Goal: Find contact information: Find contact information

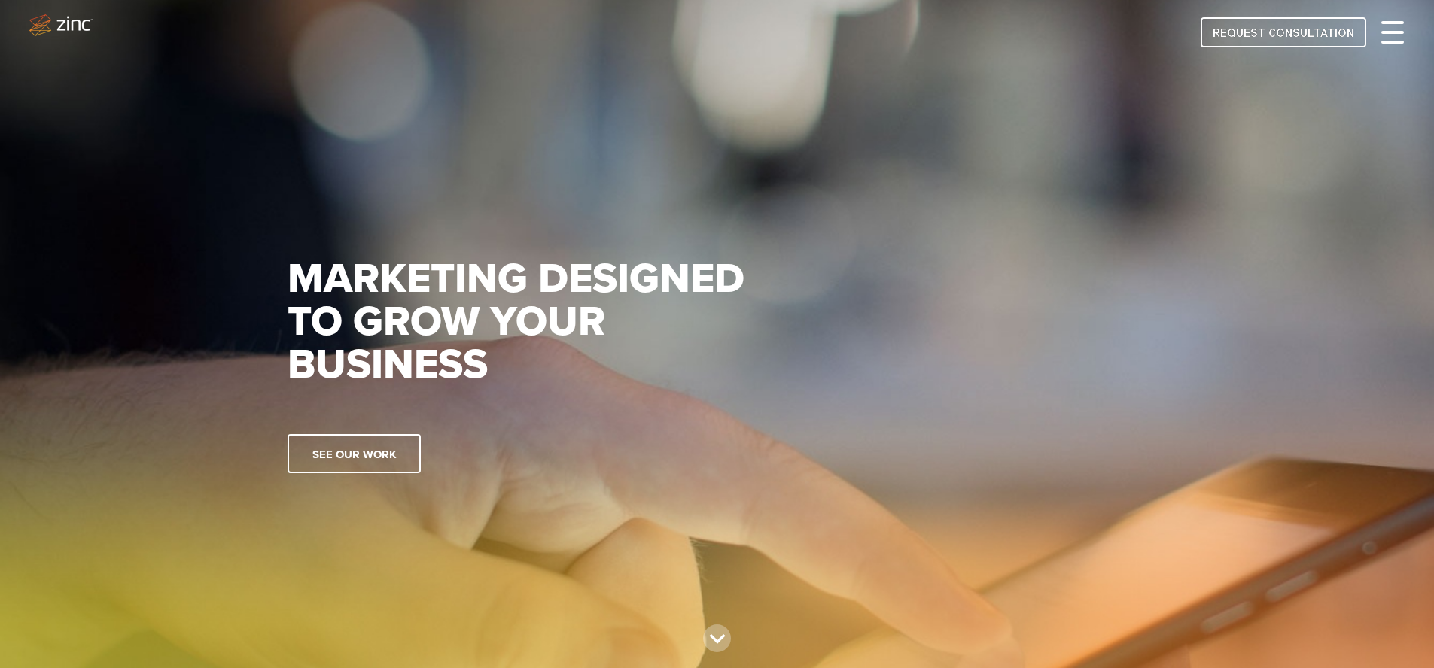
click at [1383, 27] on div at bounding box center [1392, 32] width 23 height 18
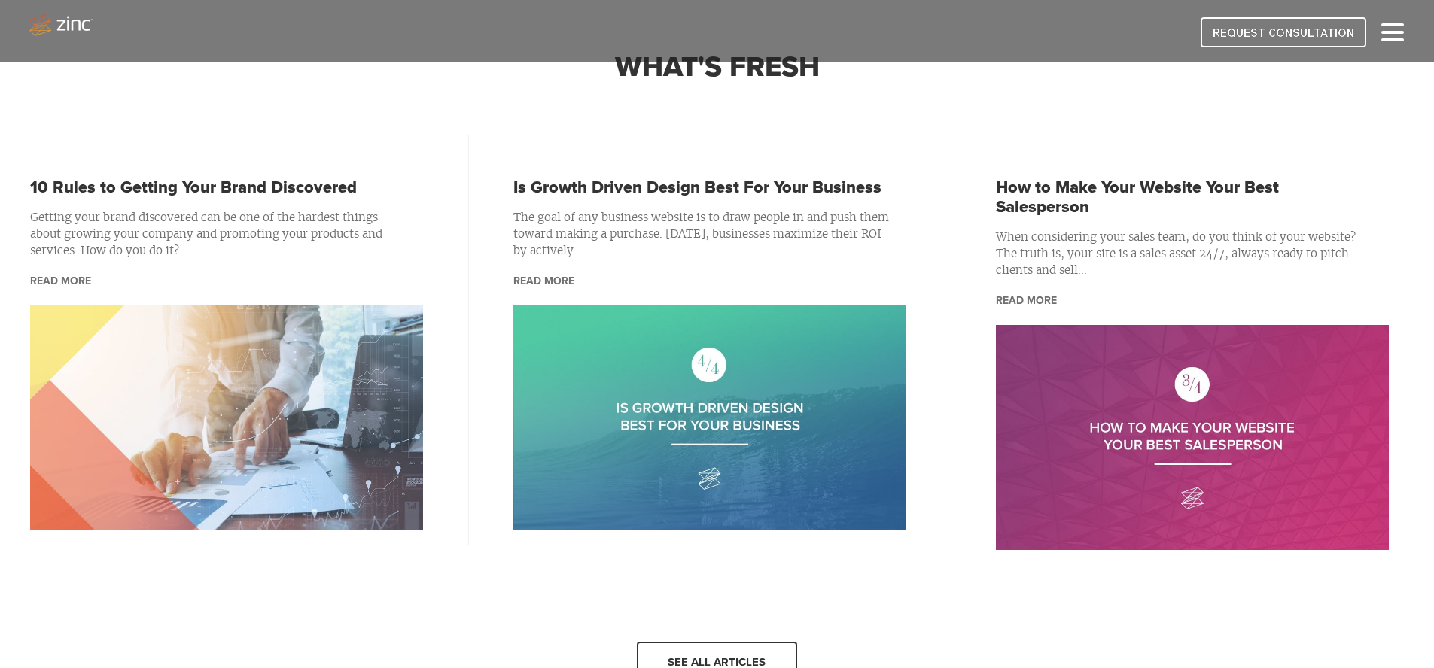
scroll to position [2351, 0]
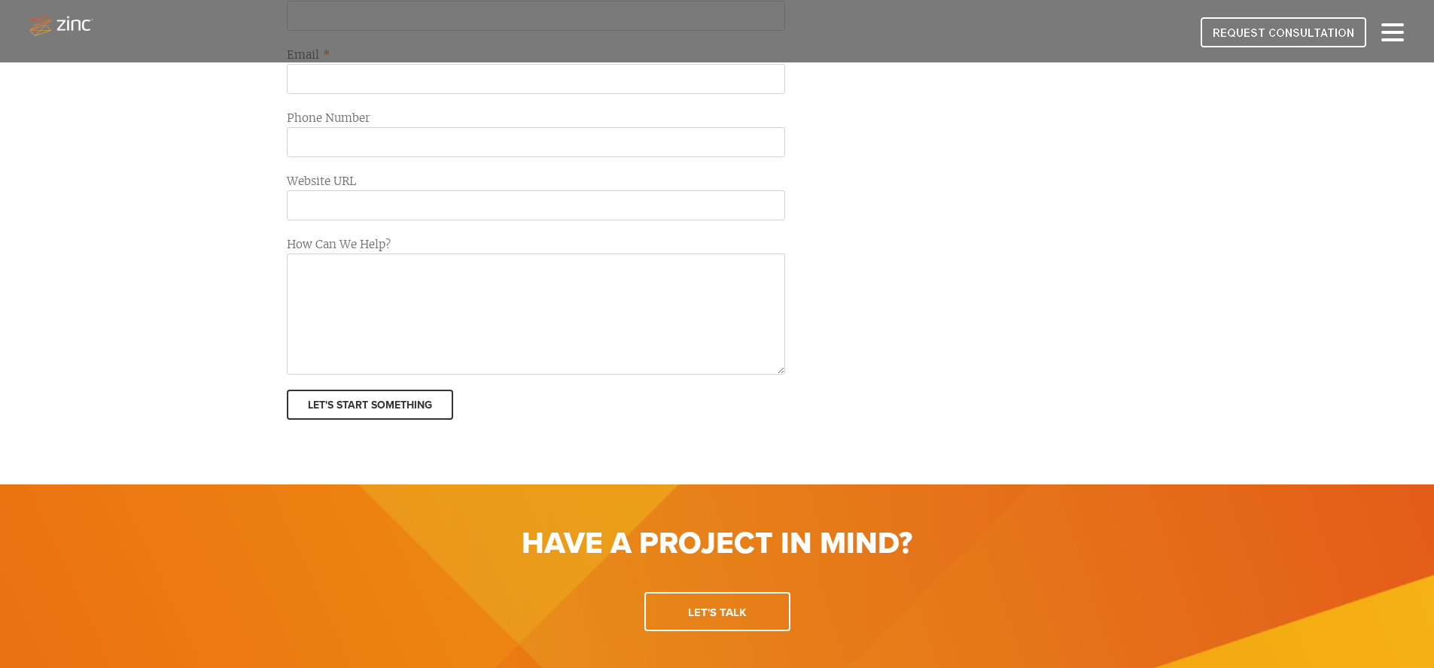
scroll to position [801, 0]
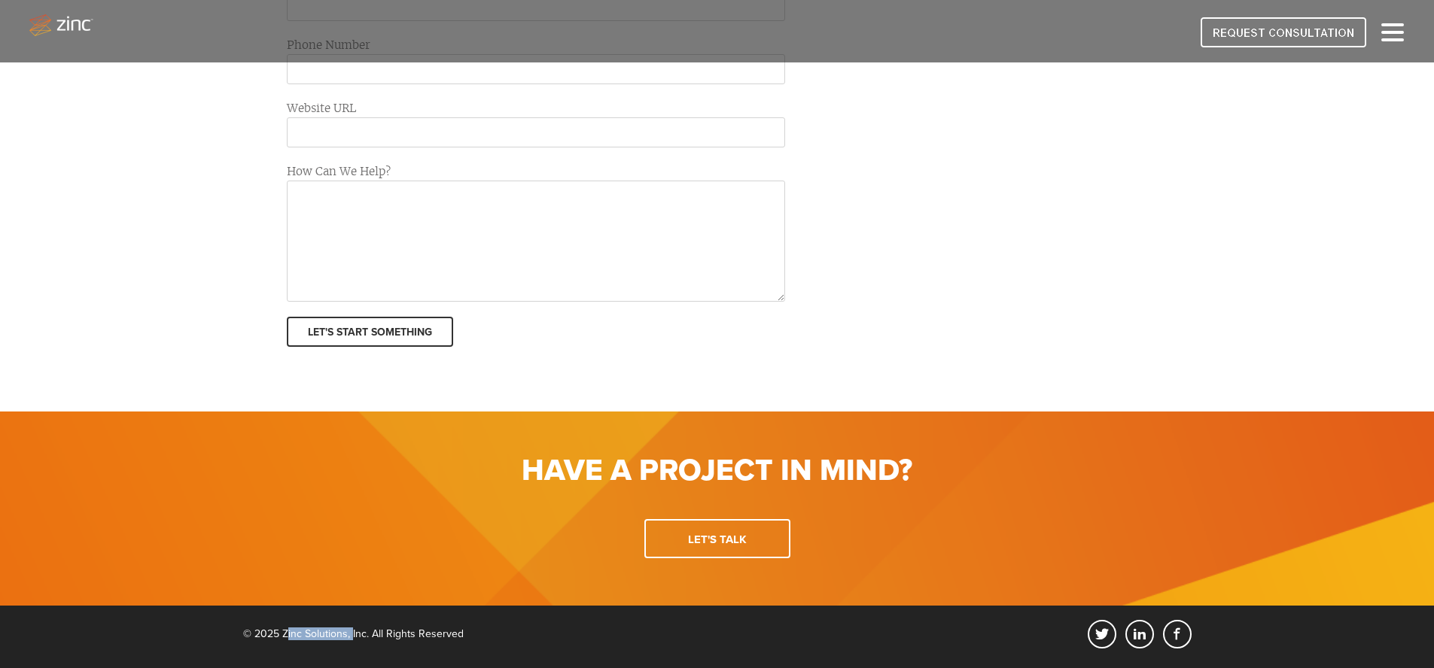
drag, startPoint x: 283, startPoint y: 634, endPoint x: 325, endPoint y: 638, distance: 42.3
click at [348, 637] on div "© 2025 Zinc Solutions, Inc. All Rights Reserved" at bounding box center [353, 630] width 221 height 20
click at [311, 637] on div "© 2025 Zinc Solutions, Inc. All Rights Reserved" at bounding box center [353, 630] width 221 height 20
click at [281, 634] on div "© 2025 Zinc Solutions, Inc. All Rights Reserved" at bounding box center [353, 630] width 221 height 20
drag, startPoint x: 283, startPoint y: 634, endPoint x: 347, endPoint y: 634, distance: 64.0
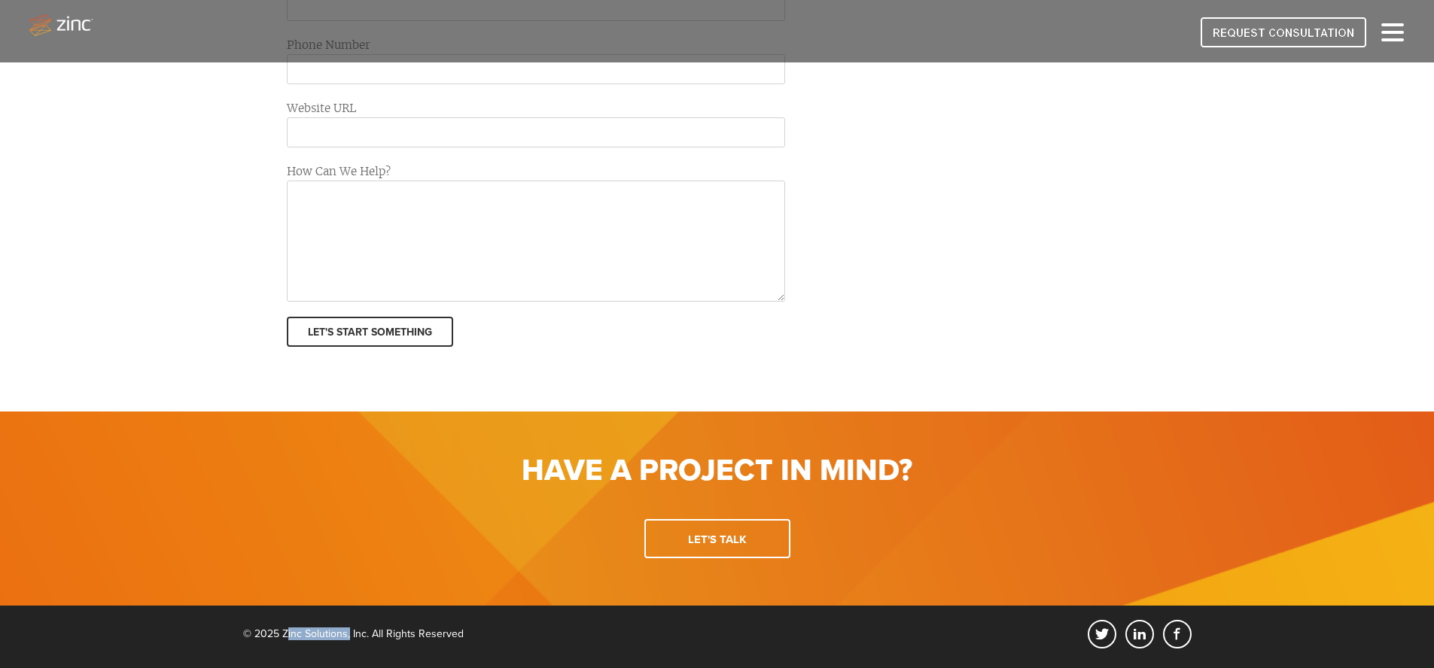
click at [347, 634] on div "© 2025 Zinc Solutions, Inc. All Rights Reserved" at bounding box center [353, 630] width 221 height 20
copy div "Zinc Solutions"
click at [286, 636] on div "© 2025 Zinc Solutions, Inc. All Rights Reserved" at bounding box center [353, 630] width 221 height 20
drag, startPoint x: 281, startPoint y: 635, endPoint x: 366, endPoint y: 636, distance: 84.3
click at [366, 636] on div "© 2025 Zinc Solutions, Inc. All Rights Reserved" at bounding box center [353, 630] width 221 height 20
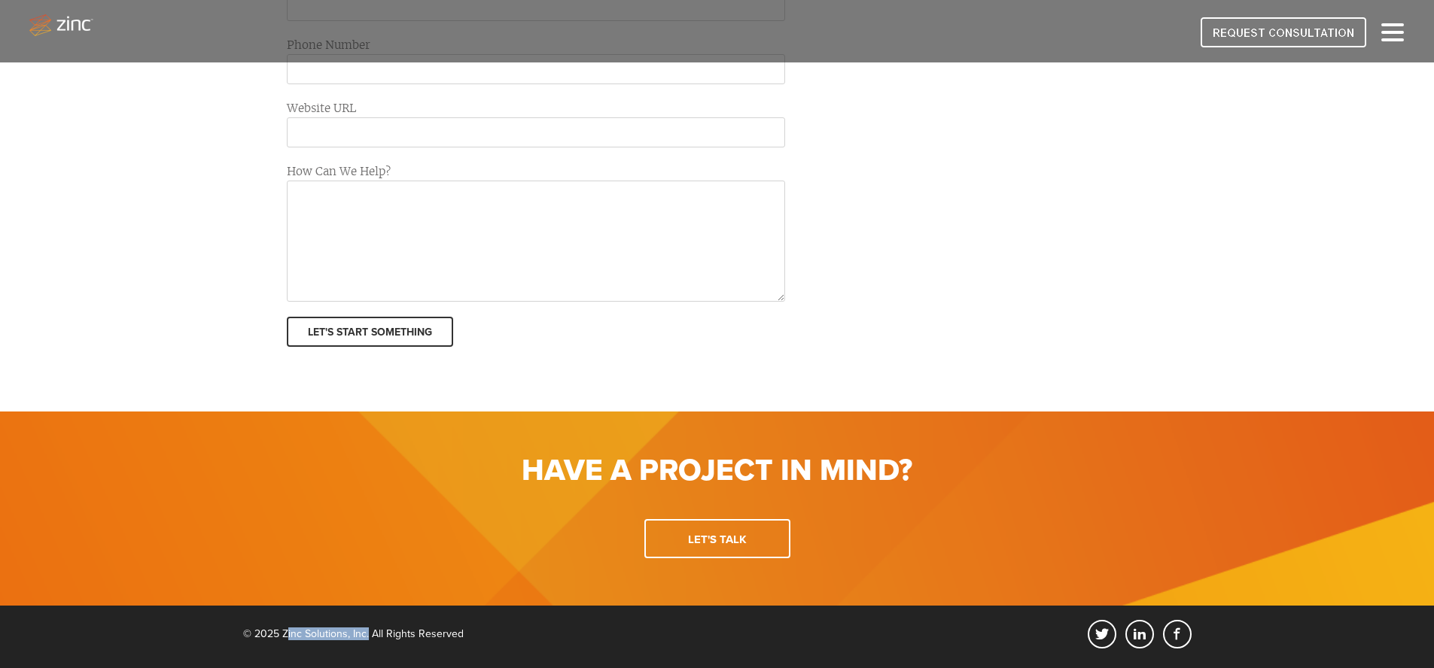
copy div "Zinc Solutions, Inc"
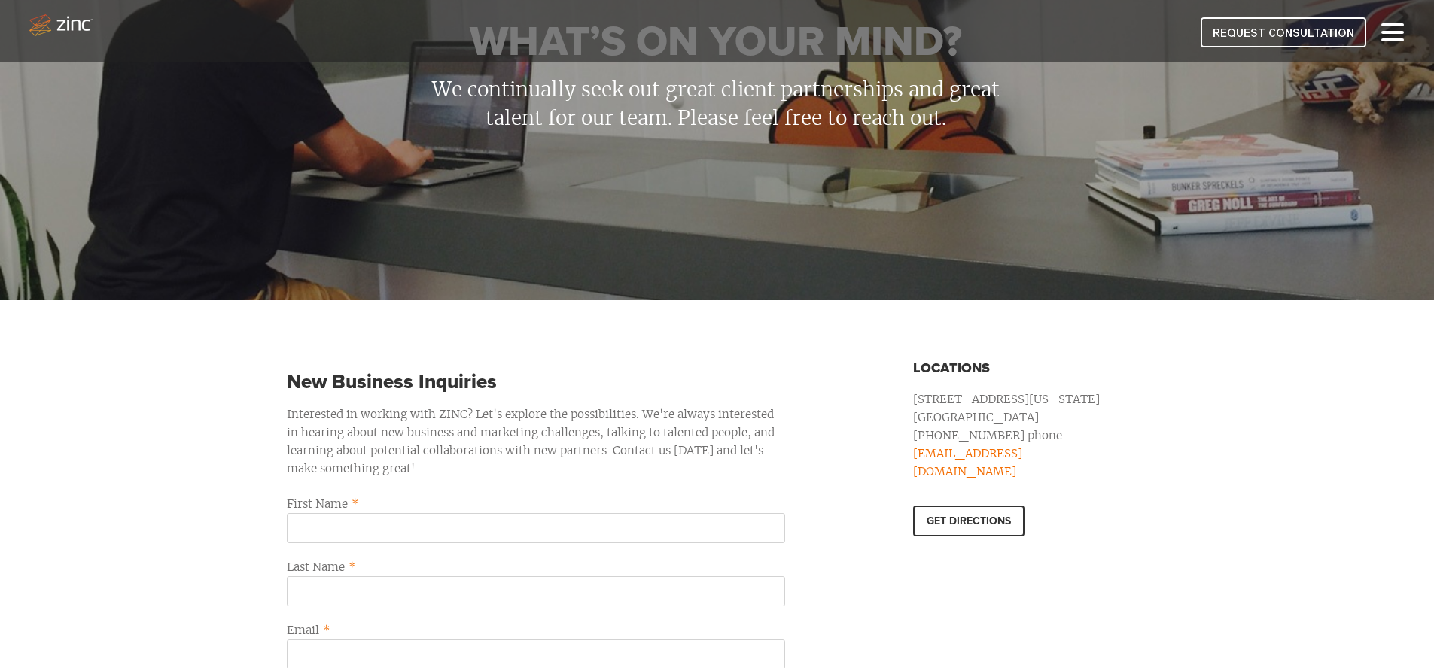
scroll to position [0, 0]
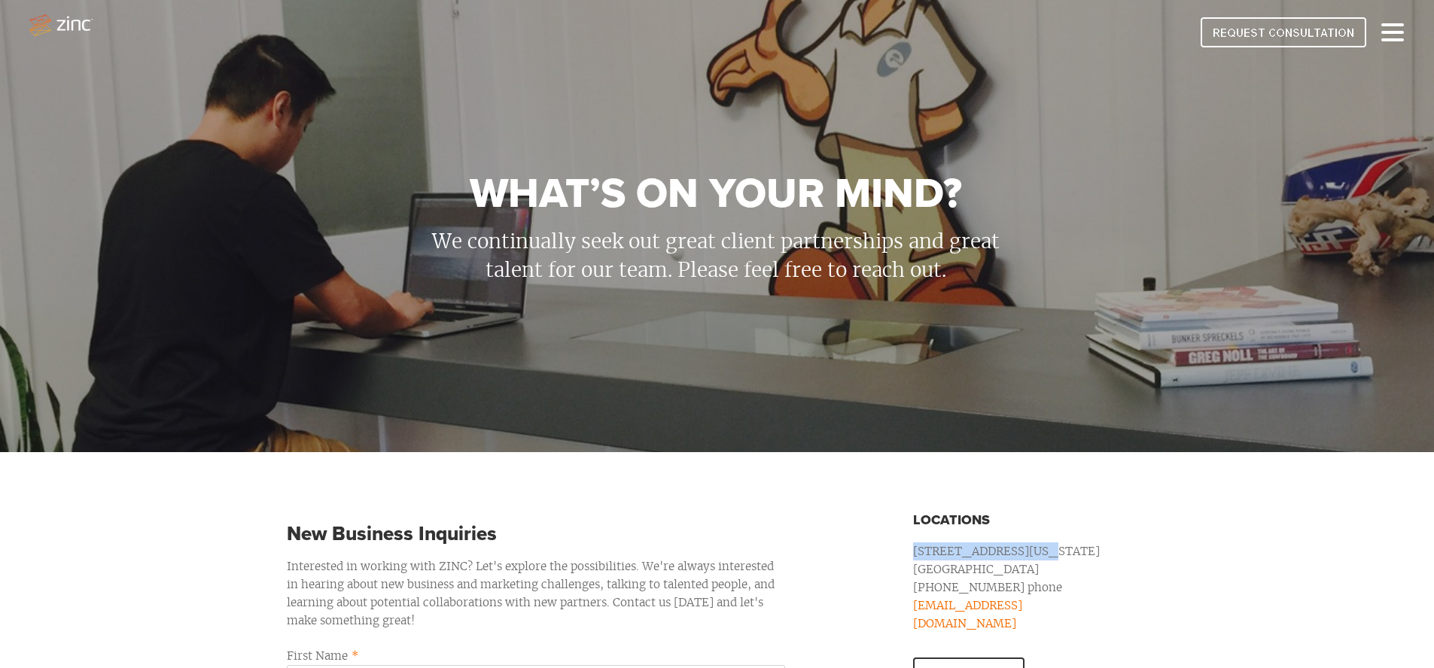
drag, startPoint x: 905, startPoint y: 556, endPoint x: 1021, endPoint y: 553, distance: 115.2
click at [1021, 553] on div "Locations 5151 California Ave. Irvine, CA 92617 (949) 719-4950 phone hello@zinc…" at bounding box center [1017, 606] width 224 height 195
copy p "5151 California Ave."
click at [929, 568] on p "Irvine, CA 92617" at bounding box center [1017, 570] width 208 height 18
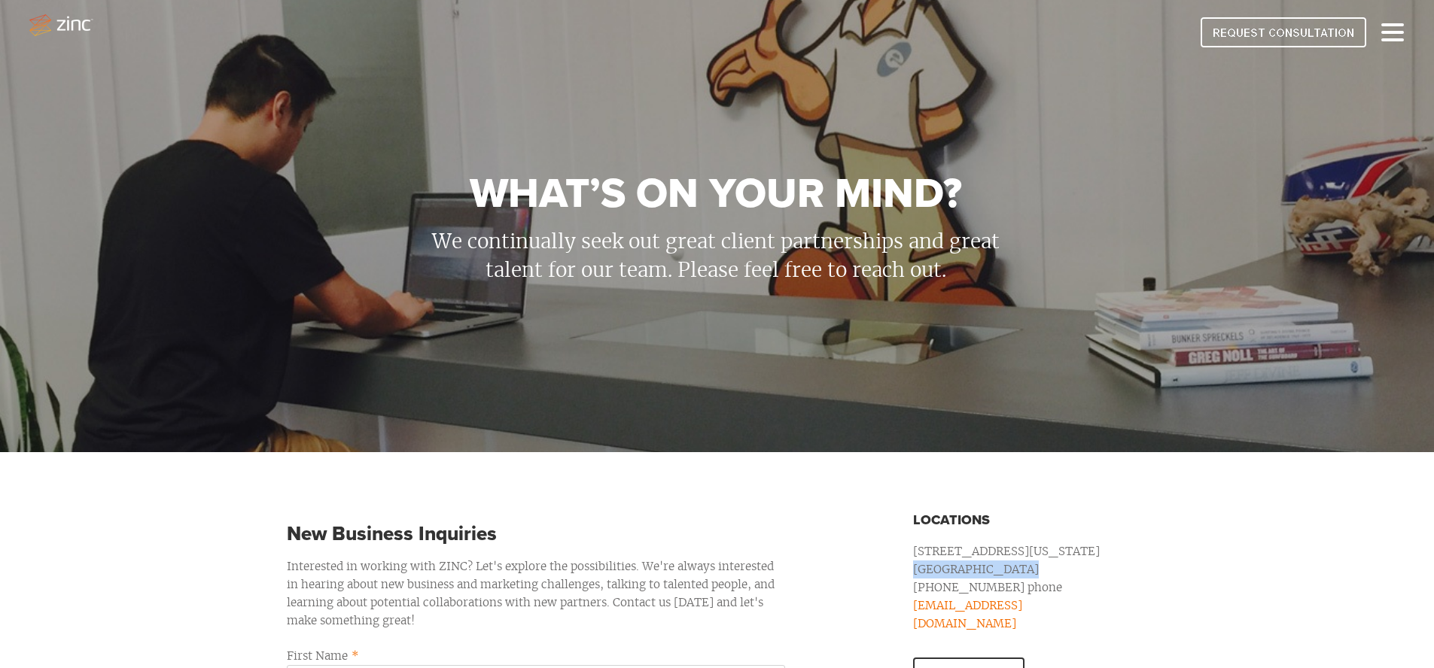
click at [929, 568] on p "Irvine, CA 92617" at bounding box center [1017, 570] width 208 height 18
copy address "Irvine, CA 92617"
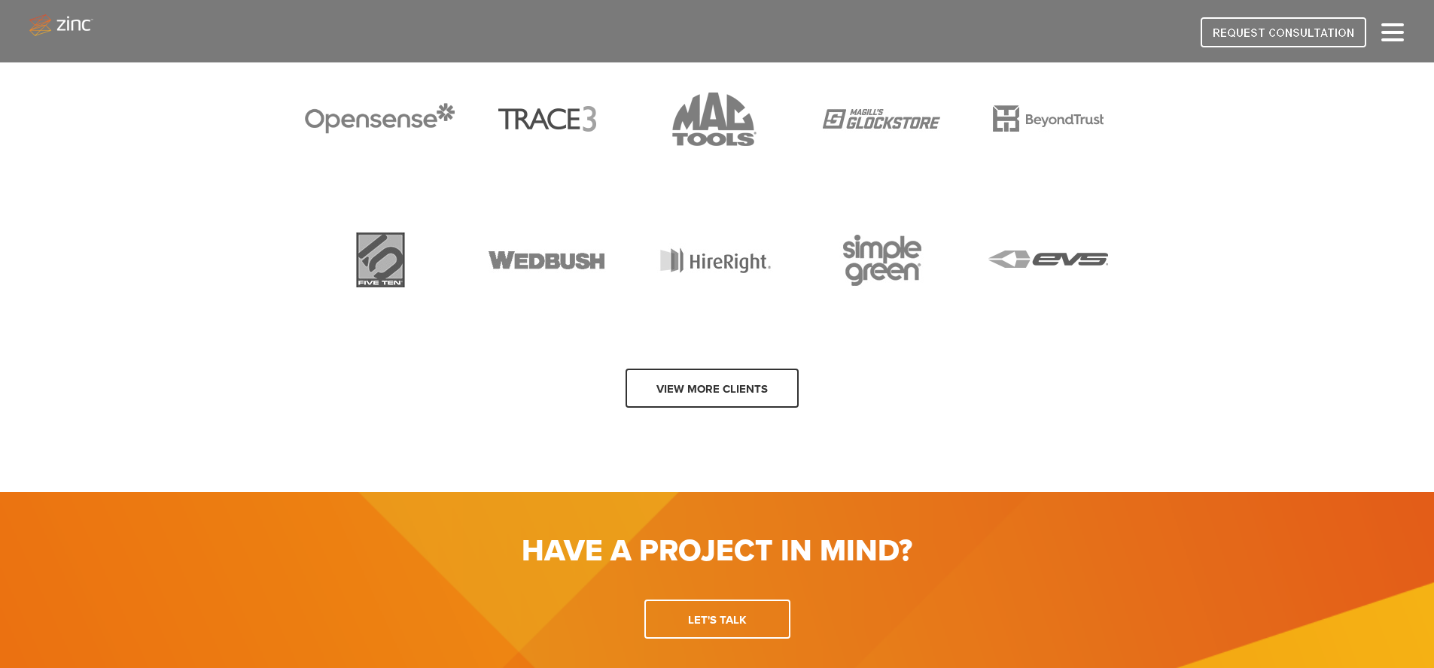
scroll to position [1554, 0]
